Goal: Task Accomplishment & Management: Complete application form

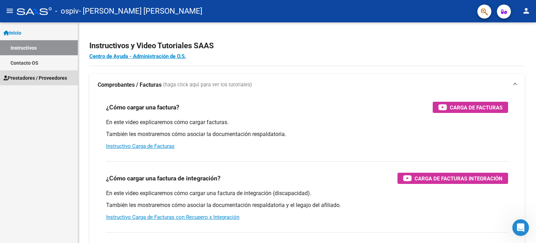
click at [45, 75] on span "Prestadores / Proveedores" at bounding box center [35, 78] width 64 height 8
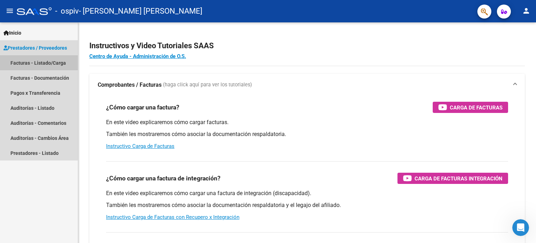
click at [47, 69] on link "Facturas - Listado/Carga" at bounding box center [39, 62] width 78 height 15
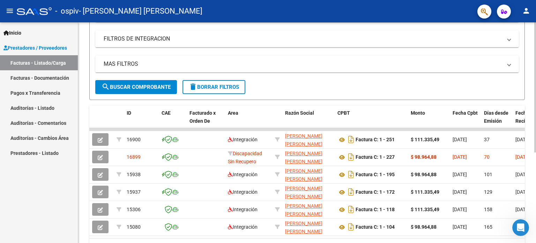
scroll to position [153, 0]
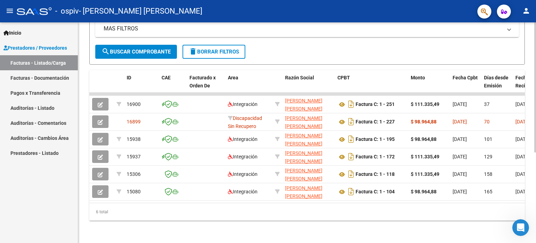
click at [499, 133] on div "Video tutorial PRESTADORES -> Listado de CPBTs Emitidos por Prestadores / Prove…" at bounding box center [308, 58] width 460 height 369
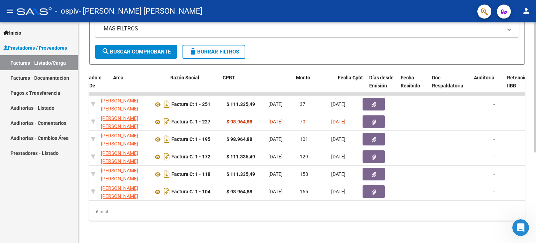
scroll to position [0, 106]
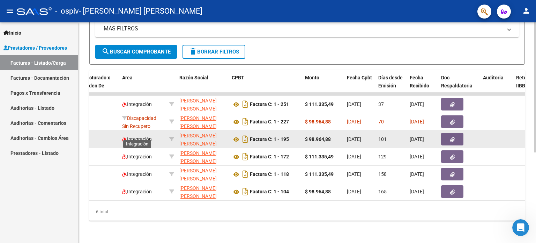
click at [144, 136] on span "Integración" at bounding box center [137, 139] width 30 height 6
click at [441, 133] on button "button" at bounding box center [452, 139] width 22 height 13
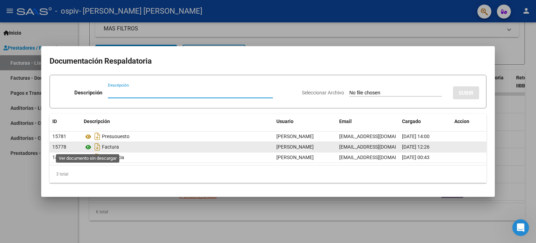
click at [89, 146] on icon at bounding box center [88, 147] width 9 height 8
click at [89, 150] on icon at bounding box center [88, 147] width 9 height 8
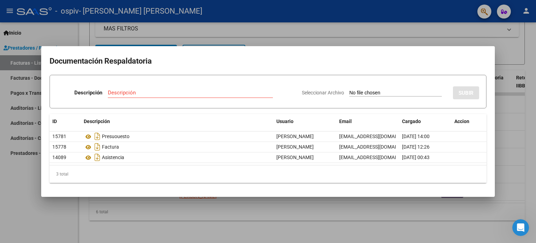
click at [368, 23] on div at bounding box center [268, 121] width 536 height 243
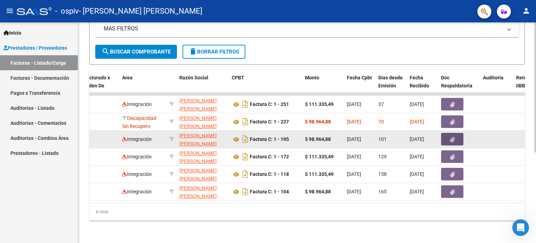
click at [450, 136] on span "button" at bounding box center [452, 139] width 5 height 6
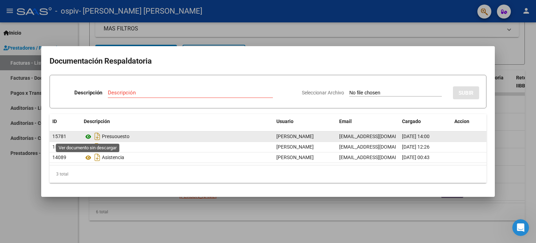
click at [89, 134] on icon at bounding box center [88, 136] width 9 height 8
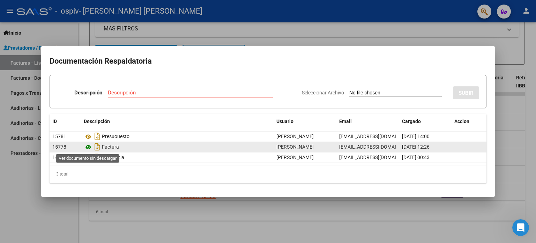
click at [88, 147] on icon at bounding box center [88, 147] width 9 height 8
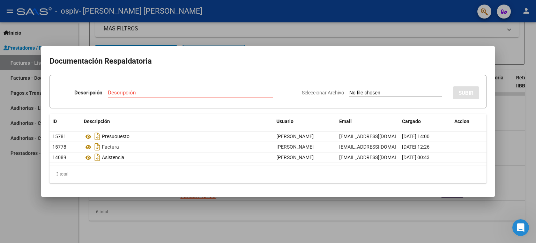
click at [398, 26] on div at bounding box center [268, 121] width 536 height 243
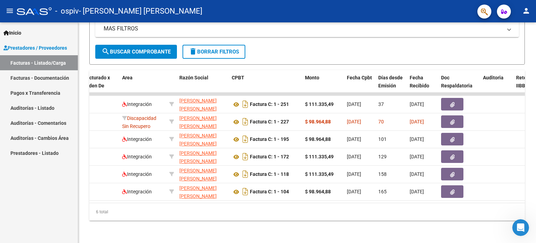
click at [398, 26] on mat-panel-title "MAS FILTROS" at bounding box center [303, 29] width 399 height 8
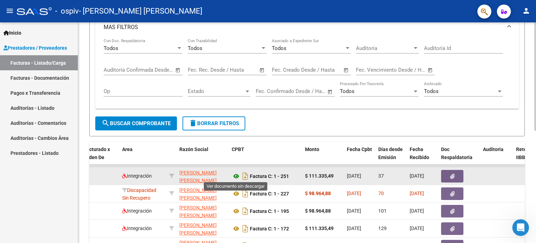
click at [232, 176] on icon at bounding box center [236, 176] width 9 height 8
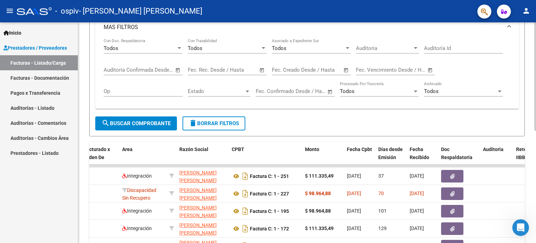
scroll to position [0, 0]
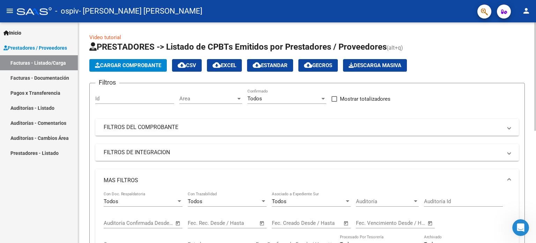
click at [536, 54] on div at bounding box center [535, 132] width 2 height 220
click at [123, 67] on span "Cargar Comprobante" at bounding box center [128, 65] width 66 height 6
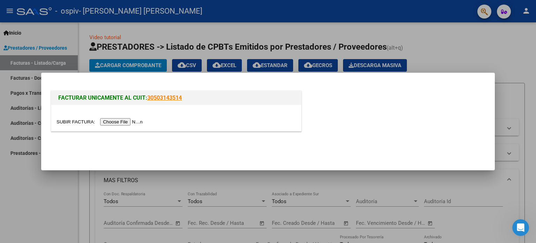
click at [112, 123] on input "file" at bounding box center [101, 121] width 88 height 7
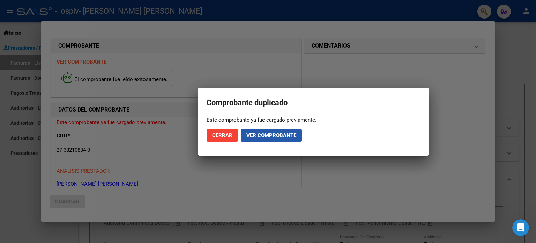
click at [273, 138] on button "Ver comprobante" at bounding box center [271, 135] width 61 height 13
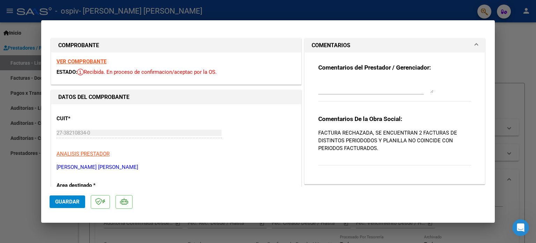
drag, startPoint x: 496, startPoint y: 68, endPoint x: 494, endPoint y: 77, distance: 9.2
click at [494, 77] on div "Comprobante duplicado Este comprobante ya fue cargado previamente. Cerrar Ver c…" at bounding box center [268, 121] width 536 height 243
click at [440, 90] on div "Comentarios del Prestador / Gerenciador:" at bounding box center [394, 86] width 153 height 45
click at [87, 59] on strong "VER COMPROBANTE" at bounding box center [82, 61] width 50 height 6
click at [513, 78] on div at bounding box center [268, 121] width 536 height 243
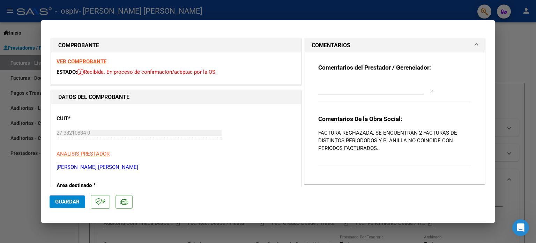
type input "$ 0,00"
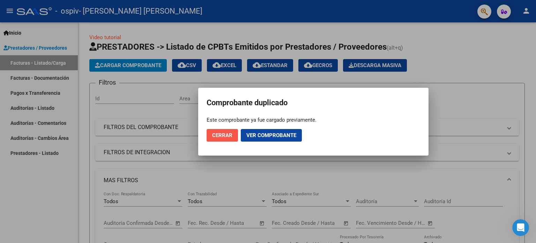
click at [223, 134] on span "Cerrar" at bounding box center [222, 135] width 20 height 6
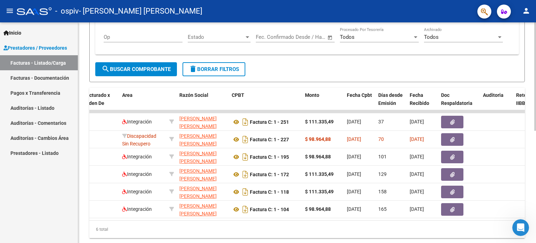
scroll to position [202, 0]
click at [510, 170] on div "Video tutorial PRESTADORES -> Listado de CPBTs Emitidos por Prestadores / Prove…" at bounding box center [308, 37] width 460 height 445
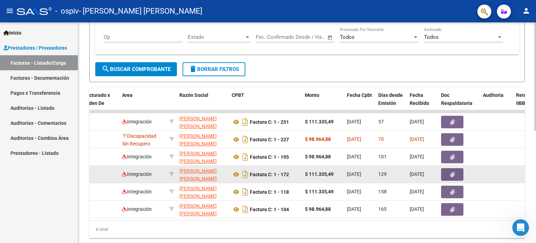
scroll to position [208, 0]
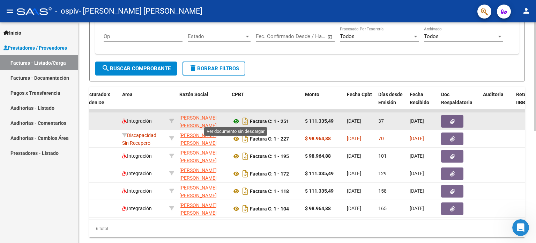
click at [237, 117] on icon at bounding box center [236, 121] width 9 height 8
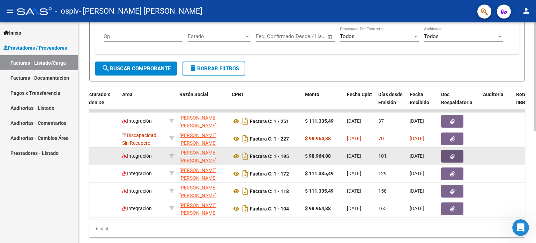
click at [450, 158] on span "button" at bounding box center [452, 156] width 5 height 6
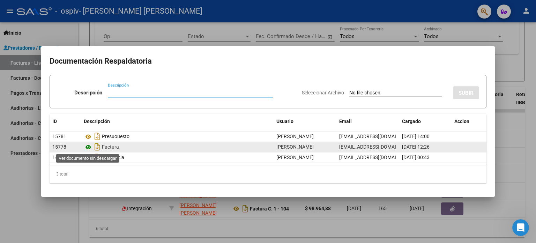
click at [92, 147] on icon at bounding box center [88, 147] width 9 height 8
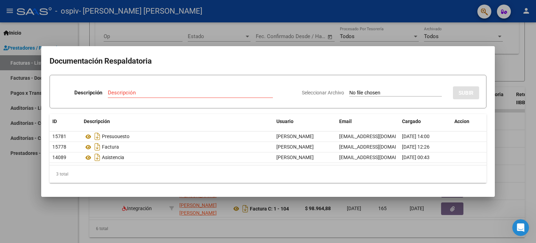
click at [426, 36] on div at bounding box center [268, 121] width 536 height 243
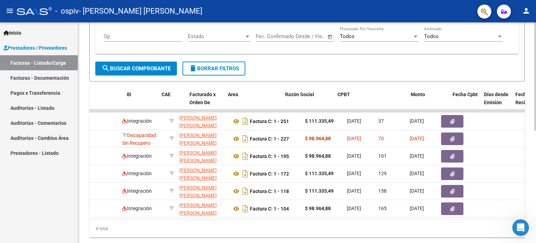
scroll to position [0, 0]
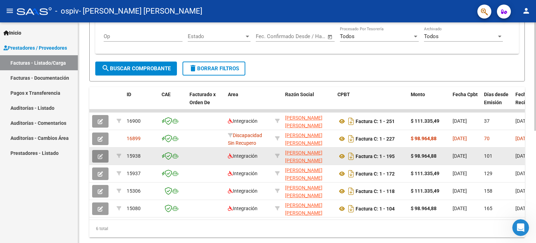
click at [96, 150] on button "button" at bounding box center [100, 156] width 16 height 13
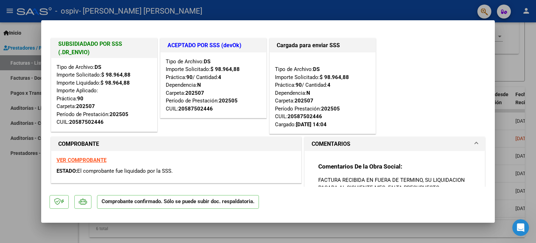
click at [518, 82] on div at bounding box center [268, 121] width 536 height 243
type input "$ 0,00"
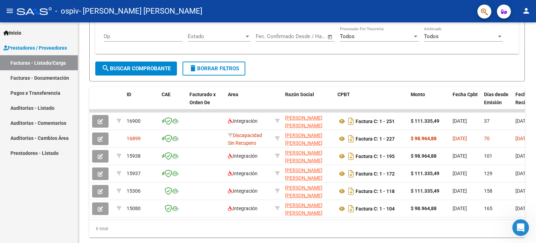
click at [518, 82] on div "Video tutorial PRESTADORES -> Listado de CPBTs Emitidos por Prestadores / Prove…" at bounding box center [307, 31] width 436 height 411
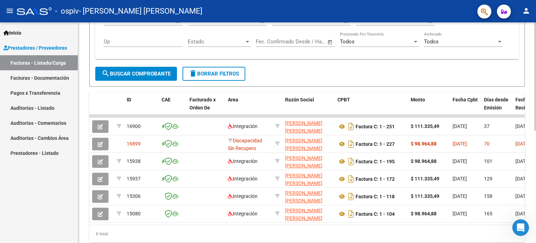
scroll to position [201, 0]
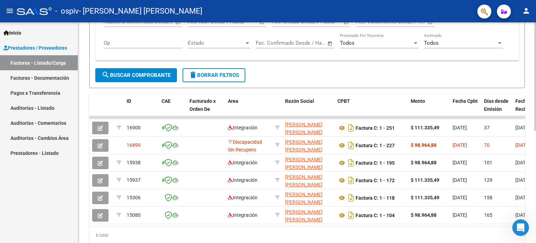
click at [536, 142] on div at bounding box center [535, 177] width 2 height 108
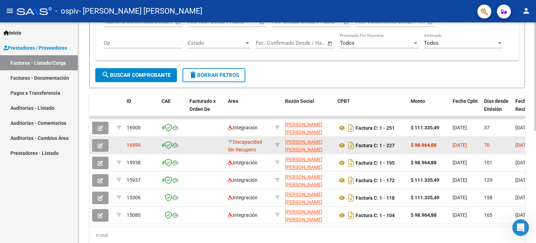
click at [97, 141] on button "button" at bounding box center [100, 145] width 16 height 13
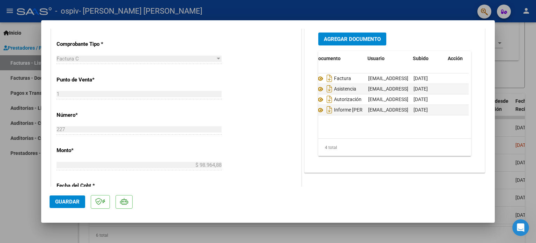
scroll to position [0, 34]
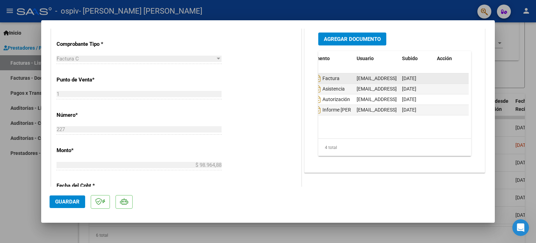
click at [340, 81] on div "Factura" at bounding box center [327, 78] width 47 height 11
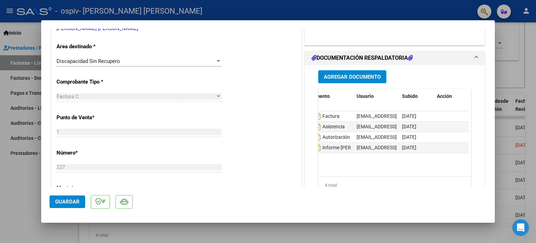
scroll to position [138, 0]
click at [469, 55] on span "DOCUMENTACIÓN RESPALDATORIA" at bounding box center [393, 58] width 163 height 8
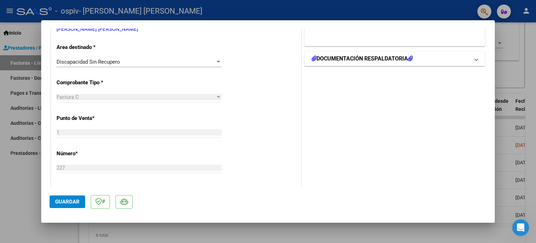
click at [469, 55] on span "DOCUMENTACIÓN RESPALDATORIA" at bounding box center [393, 58] width 163 height 8
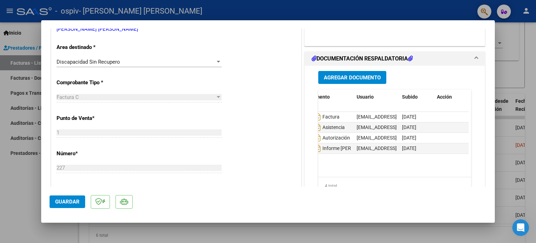
drag, startPoint x: 359, startPoint y: 174, endPoint x: 345, endPoint y: 212, distance: 40.1
click at [345, 212] on mat-dialog-actions "Guardar" at bounding box center [268, 200] width 437 height 28
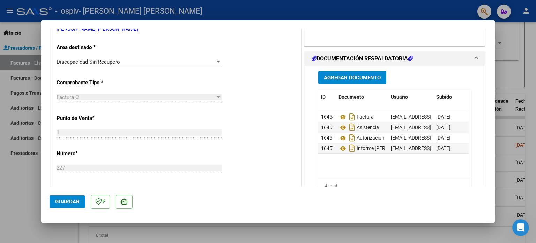
drag, startPoint x: 338, startPoint y: 116, endPoint x: 323, endPoint y: 163, distance: 49.7
click at [323, 163] on datatable-body "16454 Factura [EMAIL_ADDRESS][DOMAIN_NAME] - [PERSON_NAME] [DATE] 16455 Asisten…" at bounding box center [393, 144] width 150 height 65
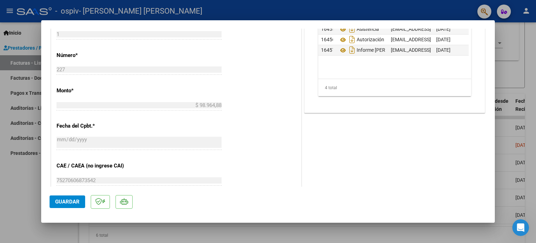
scroll to position [98, 0]
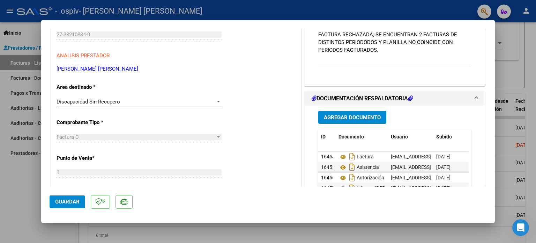
click at [475, 96] on span at bounding box center [476, 98] width 3 height 8
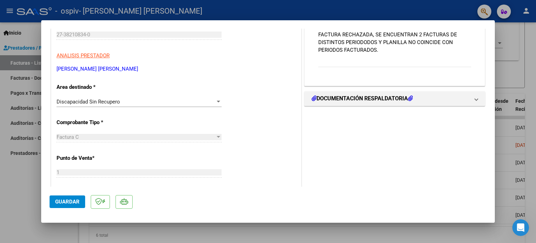
scroll to position [0, 0]
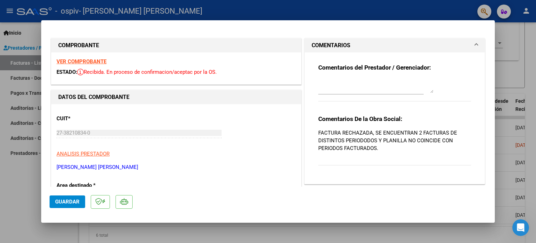
click at [101, 59] on strong "VER COMPROBANTE" at bounding box center [82, 61] width 50 height 6
click at [508, 53] on div at bounding box center [268, 121] width 536 height 243
type input "$ 0,00"
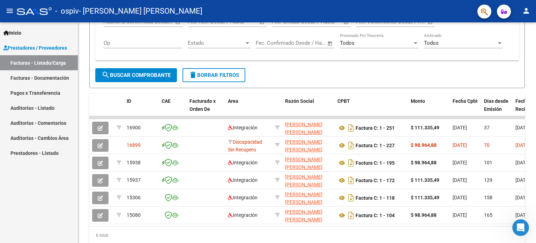
click at [508, 53] on div "Todos Con Doc. Respaldatoria Todos Con Trazabilidad Todos Asociado a Expediente…" at bounding box center [307, 22] width 407 height 65
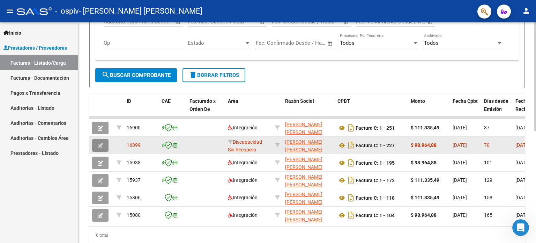
click at [98, 147] on button "button" at bounding box center [100, 145] width 16 height 13
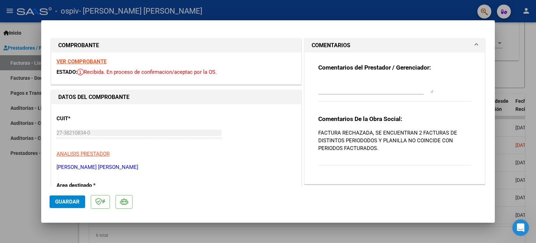
click at [410, 95] on div at bounding box center [370, 89] width 105 height 23
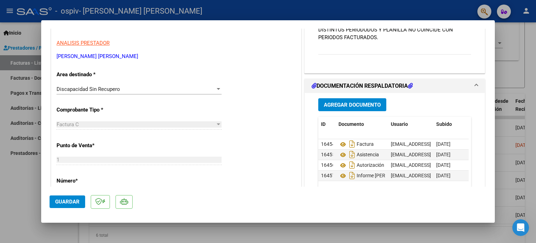
scroll to position [166, 0]
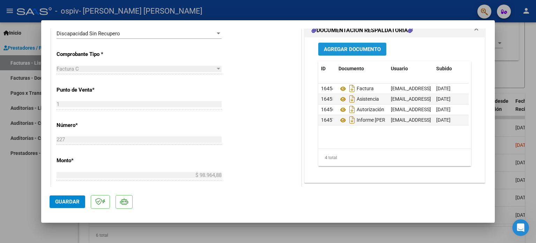
click at [368, 47] on span "Agregar Documento" at bounding box center [352, 49] width 57 height 6
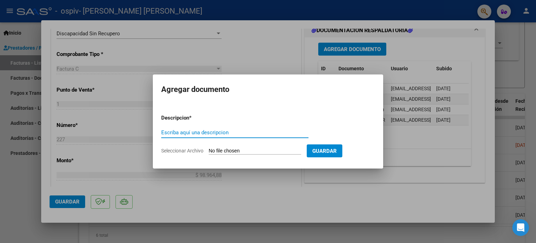
click at [403, 150] on div at bounding box center [268, 121] width 536 height 243
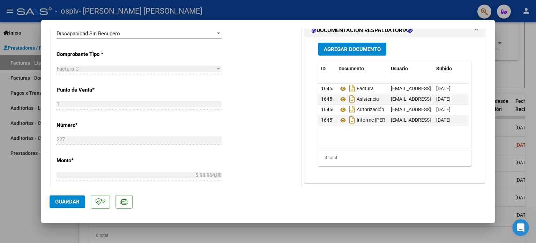
click at [507, 57] on div at bounding box center [268, 121] width 536 height 243
type input "$ 0,00"
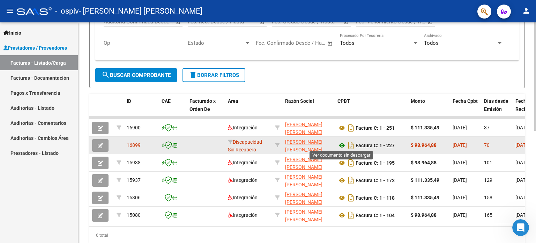
click at [345, 141] on icon at bounding box center [342, 145] width 9 height 8
click at [99, 143] on icon "button" at bounding box center [100, 145] width 5 height 5
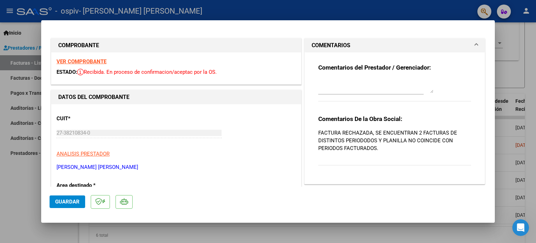
drag, startPoint x: 80, startPoint y: 202, endPoint x: 290, endPoint y: 150, distance: 217.3
click at [280, 154] on p "ANALISIS PRESTADOR" at bounding box center [176, 154] width 239 height 8
click at [515, 134] on div at bounding box center [268, 121] width 536 height 243
type input "$ 0,00"
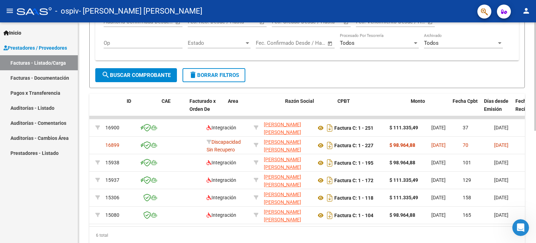
scroll to position [0, 0]
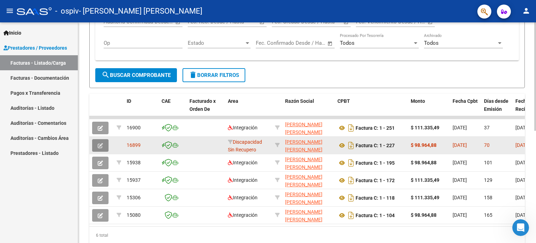
click at [102, 143] on icon "button" at bounding box center [100, 145] width 5 height 5
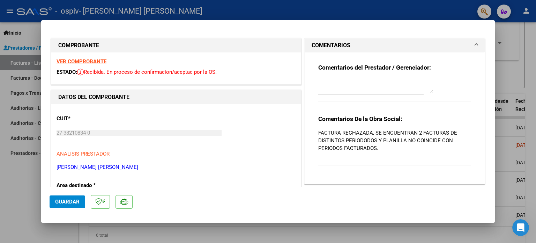
click at [16, 56] on div at bounding box center [268, 121] width 536 height 243
type input "$ 0,00"
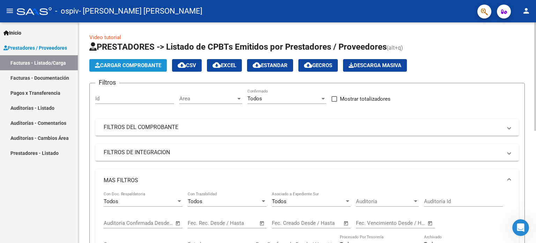
click at [132, 65] on button "Cargar Comprobante" at bounding box center [128, 65] width 78 height 13
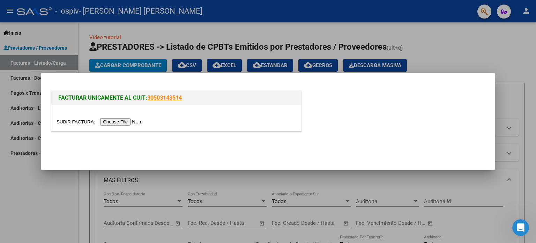
click at [124, 125] on input "file" at bounding box center [101, 121] width 88 height 7
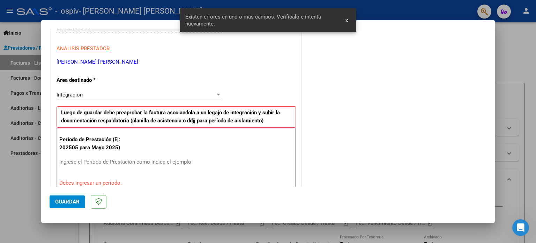
scroll to position [116, 0]
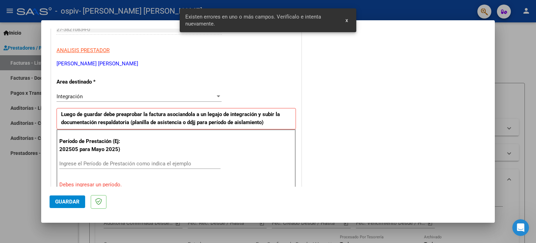
click at [91, 159] on div "Ingrese el Período de Prestación como indica el ejemplo" at bounding box center [139, 163] width 161 height 10
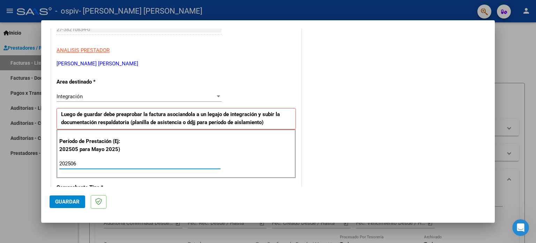
type input "202506"
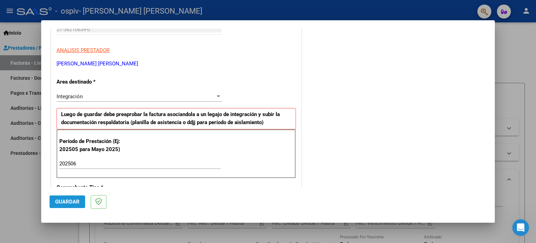
click at [74, 199] on span "Guardar" at bounding box center [67, 201] width 24 height 6
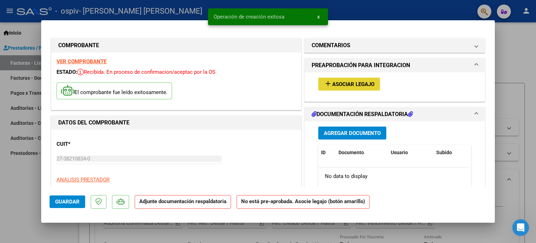
click at [363, 84] on span "Asociar Legajo" at bounding box center [353, 84] width 42 height 6
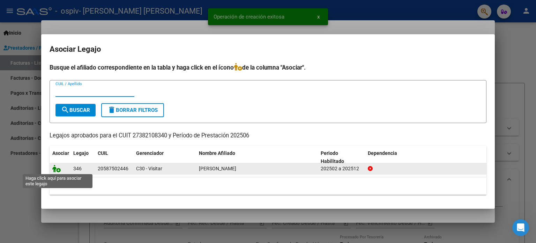
click at [56, 167] on icon at bounding box center [56, 168] width 8 height 8
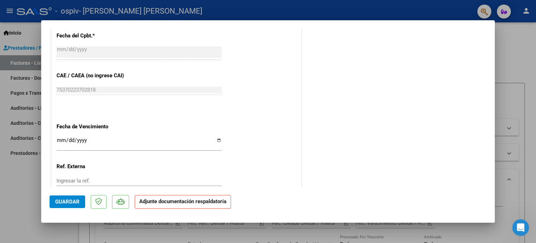
scroll to position [466, 0]
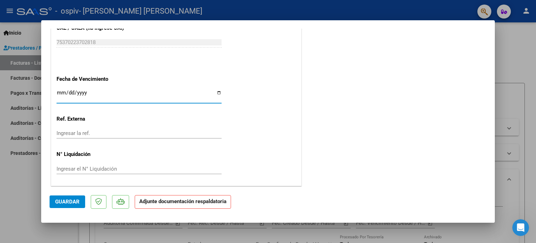
click at [57, 94] on input "Ingresar la fecha" at bounding box center [139, 95] width 165 height 11
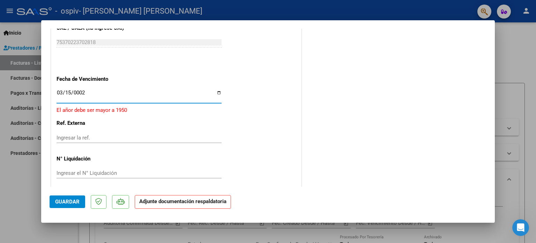
type input "0020-03-15"
type input "[DATE]"
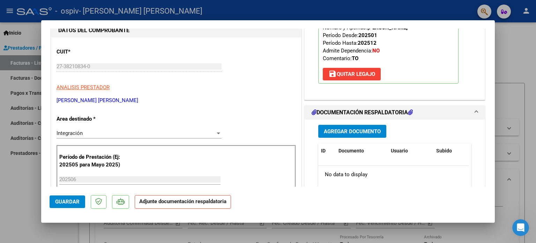
scroll to position [105, 0]
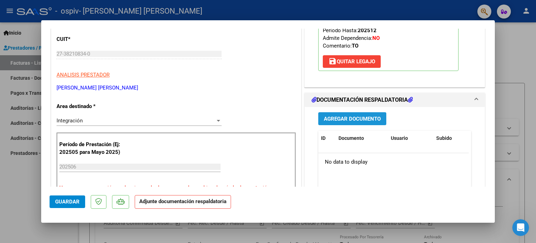
click at [355, 118] on span "Agregar Documento" at bounding box center [352, 119] width 57 height 6
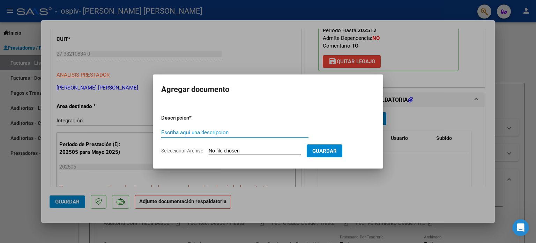
click at [201, 133] on input "Escriba aquí una descripcion" at bounding box center [234, 132] width 147 height 6
type input "asistencia"
click at [202, 149] on span "Seleccionar Archivo" at bounding box center [182, 151] width 42 height 6
click at [209, 149] on input "Seleccionar Archivo" at bounding box center [255, 151] width 93 height 7
type input "C:\fakepath\[PERSON_NAME]pdf"
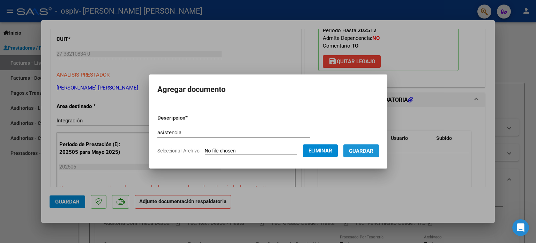
click at [355, 148] on button "Guardar" at bounding box center [362, 150] width 36 height 13
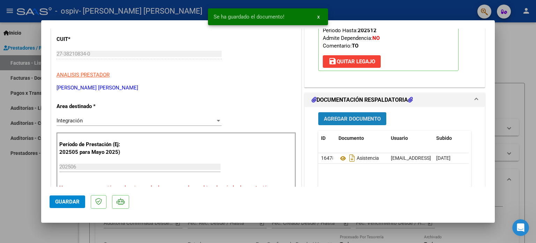
click at [360, 121] on span "Agregar Documento" at bounding box center [352, 119] width 57 height 6
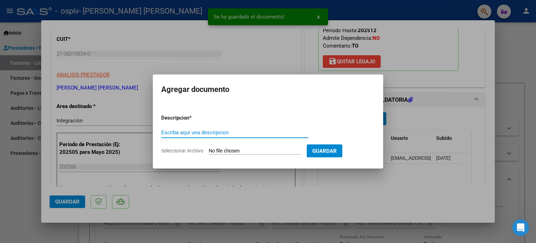
click at [243, 132] on input "Escriba aquí una descripcion" at bounding box center [234, 132] width 147 height 6
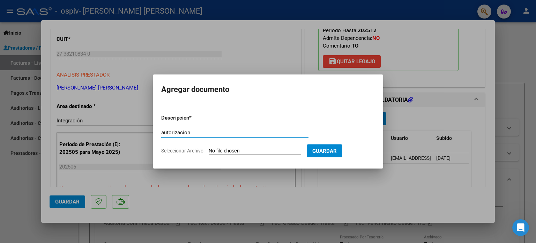
type input "autorizacion"
click at [191, 153] on span "Seleccionar Archivo" at bounding box center [182, 151] width 42 height 6
click at [209, 153] on input "Seleccionar Archivo" at bounding box center [255, 151] width 93 height 7
type input "C:\fakepath\[PERSON_NAME] TO 2025.pdf"
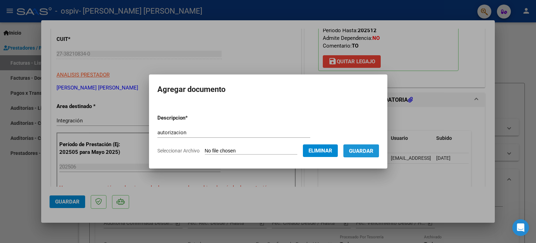
click at [363, 156] on button "Guardar" at bounding box center [362, 150] width 36 height 13
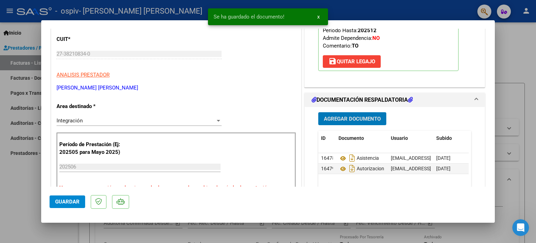
click at [365, 122] on button "Agregar Documento" at bounding box center [352, 118] width 68 height 13
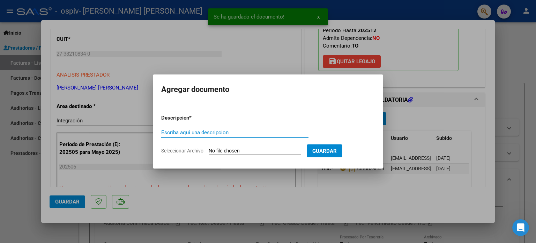
click at [235, 133] on input "Escriba aquí una descripcion" at bounding box center [234, 132] width 147 height 6
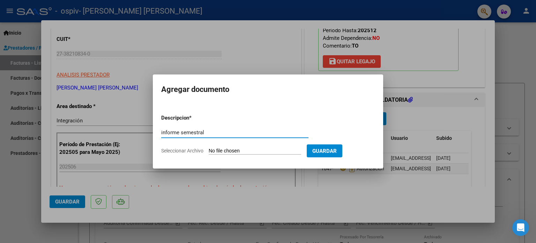
type input "informe semestral"
click at [220, 148] on input "Seleccionar Archivo" at bounding box center [255, 151] width 93 height 7
type input "C:\fakepath\[PERSON_NAME].pdf"
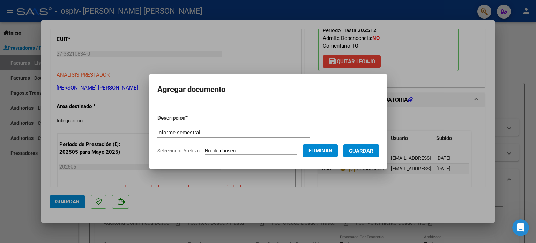
click at [363, 152] on span "Guardar" at bounding box center [361, 151] width 24 height 6
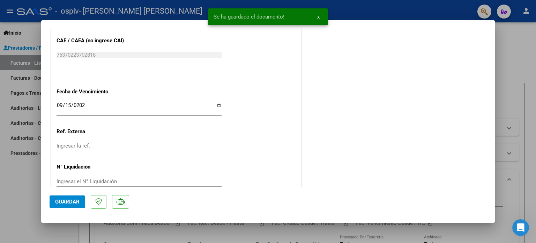
scroll to position [466, 0]
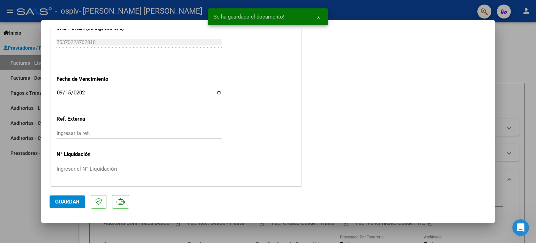
click at [73, 204] on span "Guardar" at bounding box center [67, 201] width 24 height 6
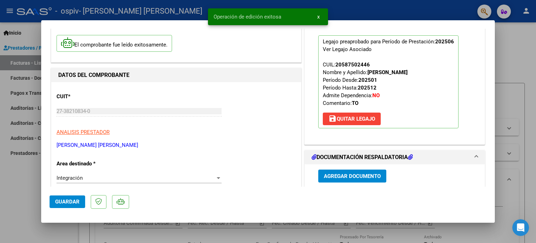
scroll to position [0, 0]
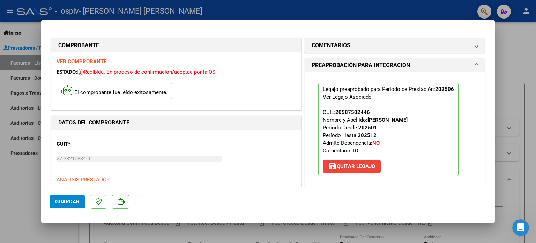
click at [507, 60] on div at bounding box center [268, 121] width 536 height 243
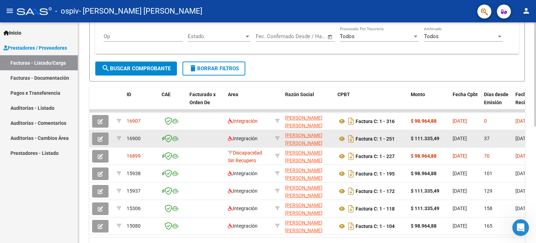
scroll to position [209, 0]
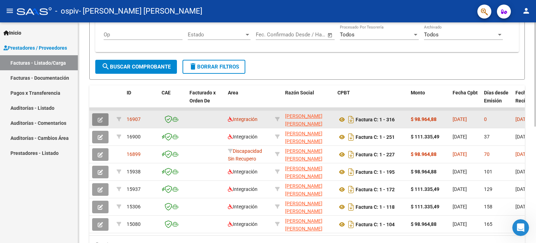
click at [102, 118] on icon "button" at bounding box center [100, 119] width 5 height 5
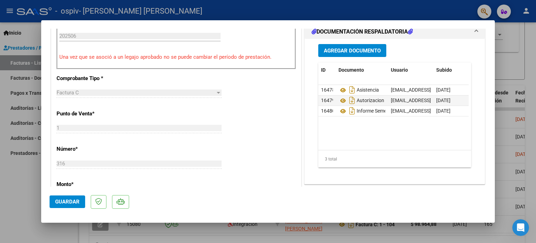
click at [502, 47] on div at bounding box center [268, 121] width 536 height 243
type input "$ 0,00"
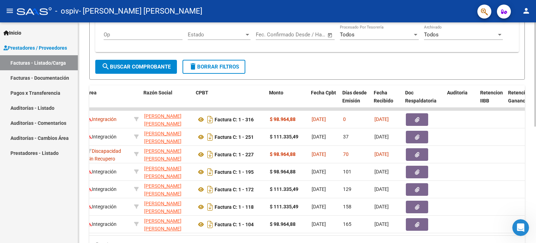
scroll to position [0, 0]
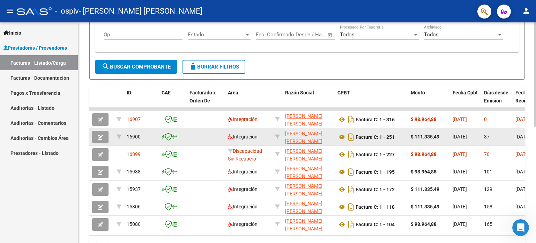
click at [102, 138] on icon "button" at bounding box center [100, 136] width 5 height 5
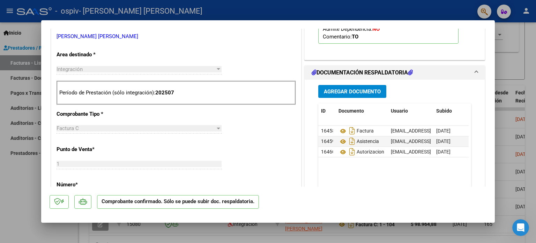
scroll to position [105, 0]
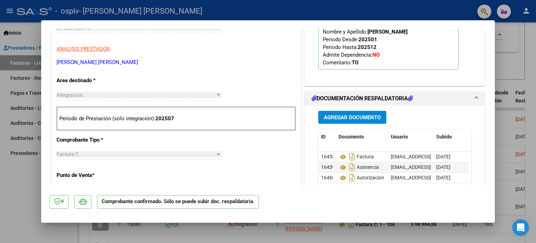
click at [22, 182] on div at bounding box center [268, 121] width 536 height 243
type input "$ 0,00"
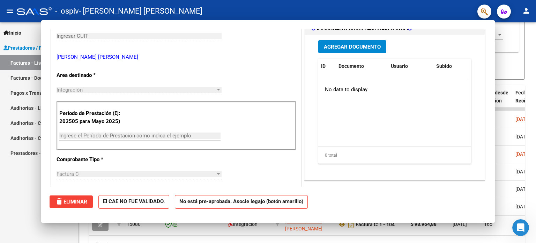
scroll to position [0, 0]
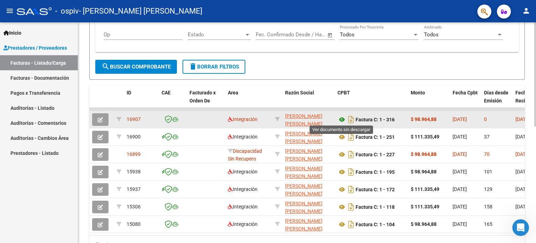
click at [340, 118] on icon at bounding box center [342, 119] width 9 height 8
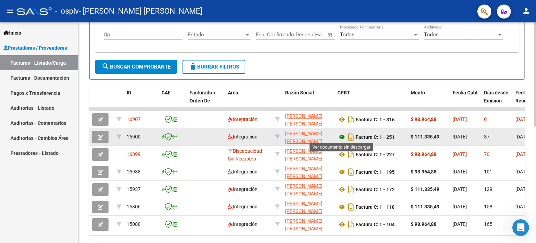
click at [342, 135] on icon at bounding box center [342, 137] width 9 height 8
click at [103, 141] on button "button" at bounding box center [100, 137] width 16 height 13
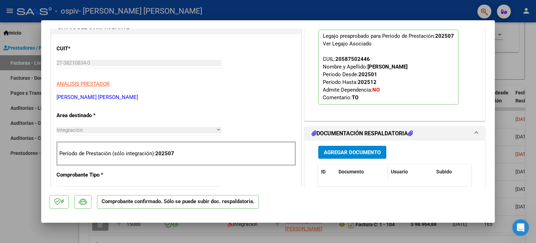
scroll to position [140, 0]
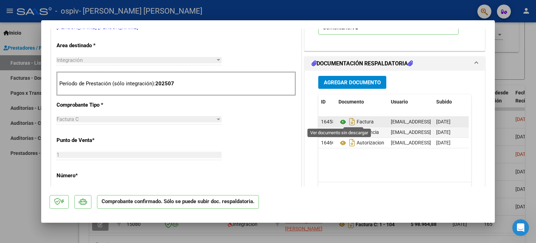
click at [341, 123] on icon at bounding box center [343, 122] width 9 height 8
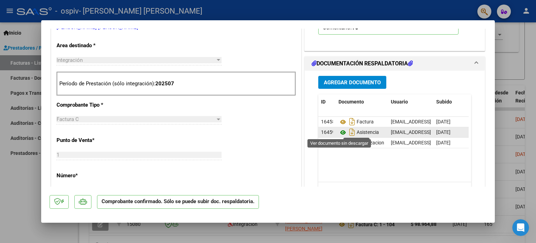
click at [341, 131] on icon at bounding box center [343, 132] width 9 height 8
click at [523, 53] on div at bounding box center [268, 121] width 536 height 243
type input "$ 0,00"
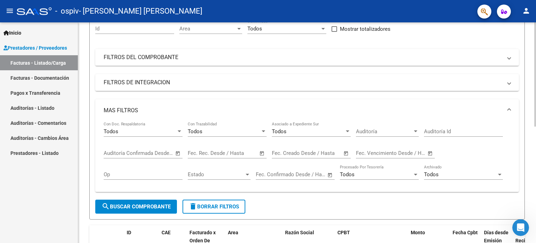
scroll to position [0, 0]
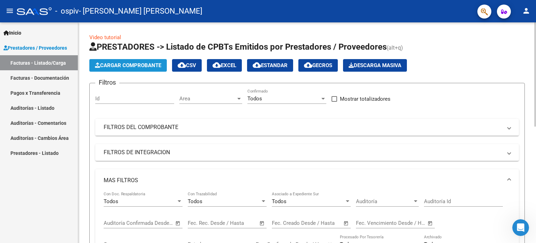
click at [113, 66] on span "Cargar Comprobante" at bounding box center [128, 65] width 66 height 6
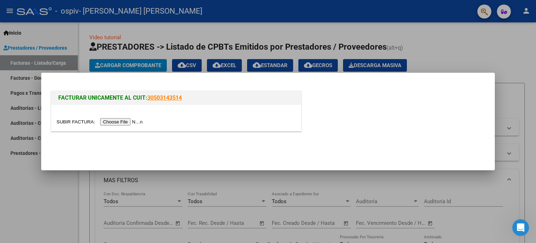
click at [127, 120] on input "file" at bounding box center [101, 121] width 88 height 7
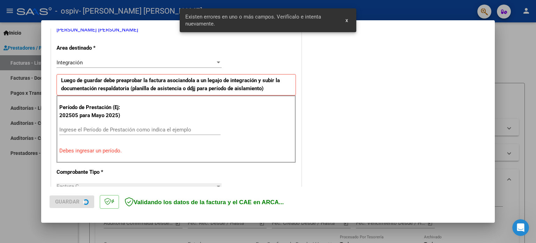
scroll to position [150, 0]
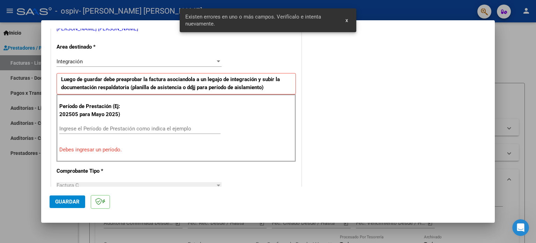
click at [101, 129] on input "Ingrese el Período de Prestación como indica el ejemplo" at bounding box center [139, 128] width 161 height 6
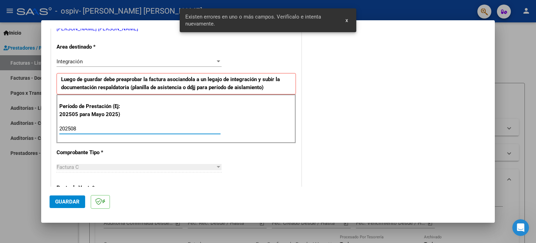
type input "202508"
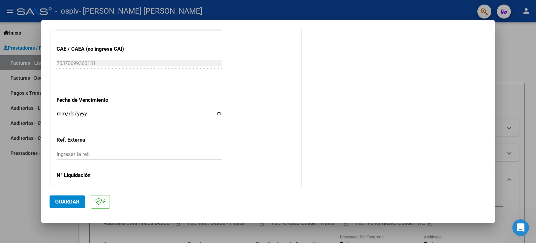
scroll to position [456, 0]
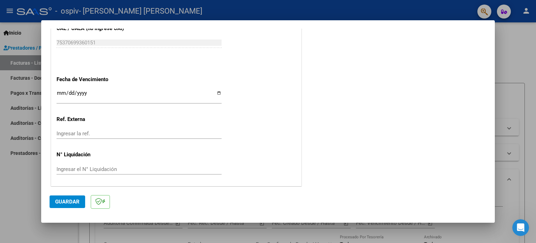
click at [67, 89] on div "Ingresar la fecha" at bounding box center [139, 96] width 165 height 15
type input "0005-10-10"
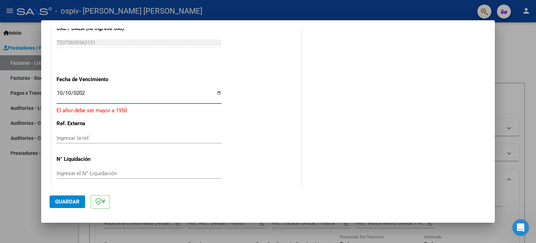
type input "[DATE]"
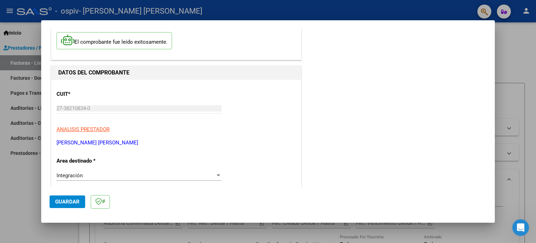
scroll to position [0, 0]
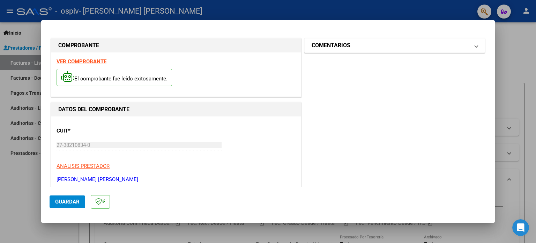
click at [368, 49] on mat-panel-title "COMENTARIOS" at bounding box center [391, 45] width 158 height 8
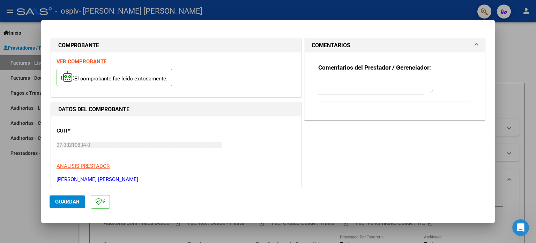
click at [337, 94] on div at bounding box center [375, 86] width 115 height 17
click at [242, 125] on div "CUIT * 27-38210834-0 Ingresar CUIT ANALISIS PRESTADOR [PERSON_NAME] [PERSON_NAM…" at bounding box center [176, 151] width 239 height 61
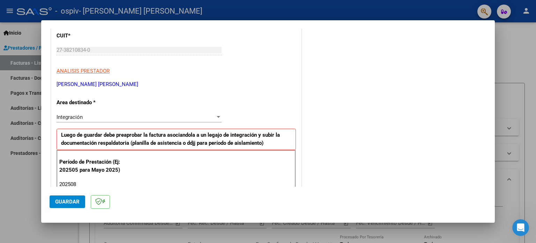
scroll to position [140, 0]
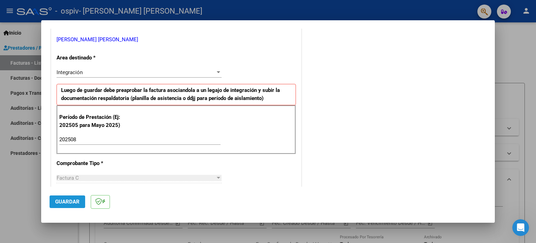
click at [66, 201] on span "Guardar" at bounding box center [67, 201] width 24 height 6
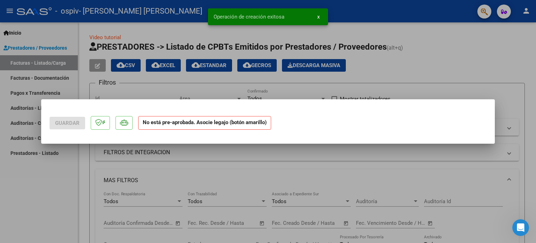
scroll to position [0, 0]
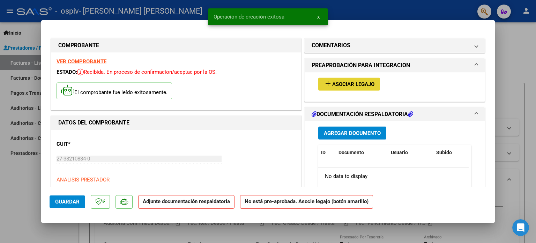
click at [344, 81] on span "Asociar Legajo" at bounding box center [353, 84] width 42 height 6
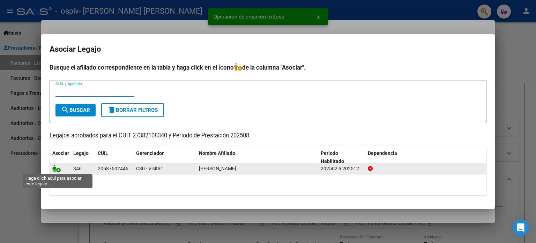
click at [56, 170] on icon at bounding box center [56, 168] width 8 height 8
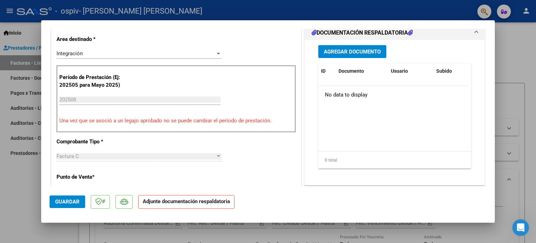
scroll to position [175, 0]
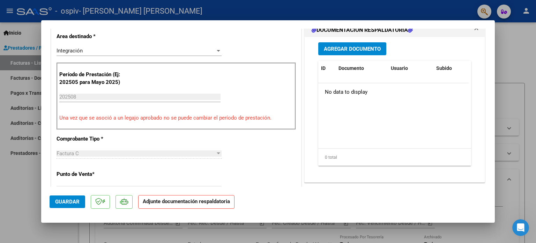
click at [356, 47] on span "Agregar Documento" at bounding box center [352, 49] width 57 height 6
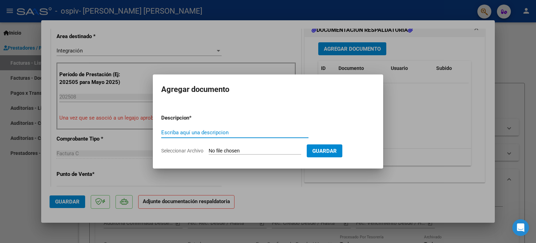
click at [249, 132] on input "Escriba aquí una descripcion" at bounding box center [234, 132] width 147 height 6
type input "asistencia"
click at [239, 147] on app-file-uploader "Seleccionar Archivo" at bounding box center [234, 150] width 146 height 6
click at [215, 152] on input "Seleccionar Archivo" at bounding box center [255, 151] width 93 height 7
type input "C:\fakepath\[PERSON_NAME].pdf"
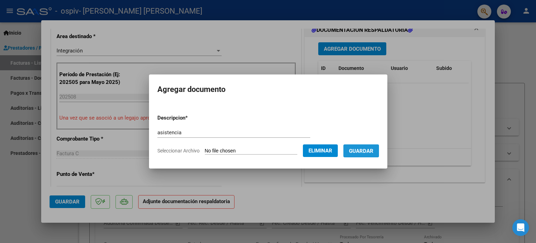
click at [356, 155] on button "Guardar" at bounding box center [362, 150] width 36 height 13
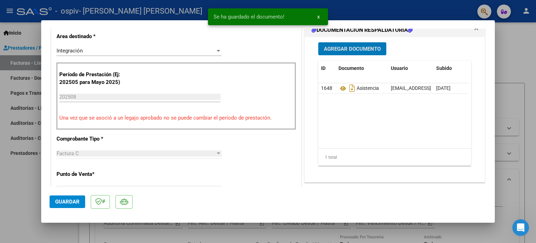
click at [346, 50] on span "Agregar Documento" at bounding box center [352, 49] width 57 height 6
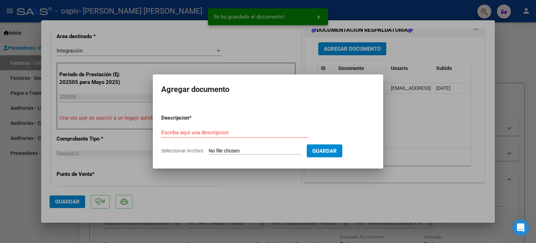
click at [223, 128] on div "Escriba aquí una descripcion" at bounding box center [234, 132] width 147 height 10
click at [223, 133] on input "Escriba aquí una descripcion" at bounding box center [234, 132] width 147 height 6
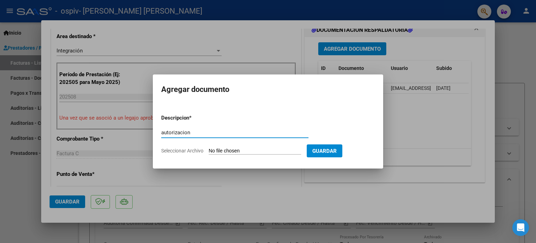
type input "autorizacion"
click at [224, 145] on form "Descripcion * autorizacion Escriba aquí una descripcion Seleccionar Archivo Gua…" at bounding box center [268, 134] width 214 height 51
click at [218, 150] on input "Seleccionar Archivo" at bounding box center [255, 151] width 93 height 7
type input "C:\fakepath\[PERSON_NAME] TO 2025.pdf"
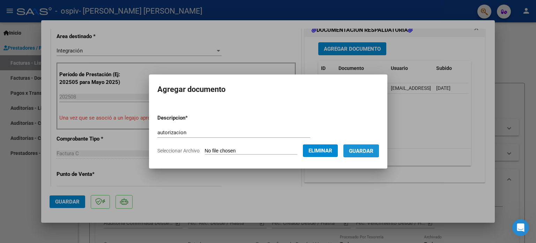
click at [361, 150] on span "Guardar" at bounding box center [361, 151] width 24 height 6
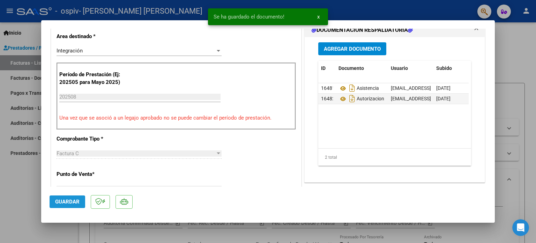
click at [76, 200] on span "Guardar" at bounding box center [67, 201] width 24 height 6
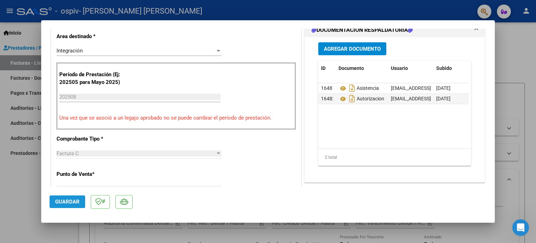
click at [50, 203] on button "Guardar" at bounding box center [68, 201] width 36 height 13
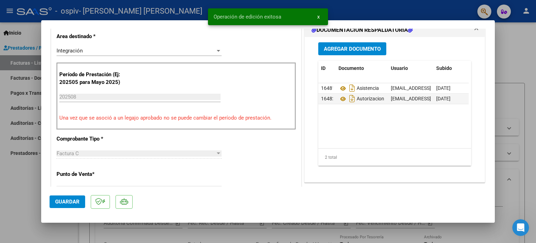
click at [15, 204] on div at bounding box center [268, 121] width 536 height 243
